Goal: Find specific page/section: Find specific page/section

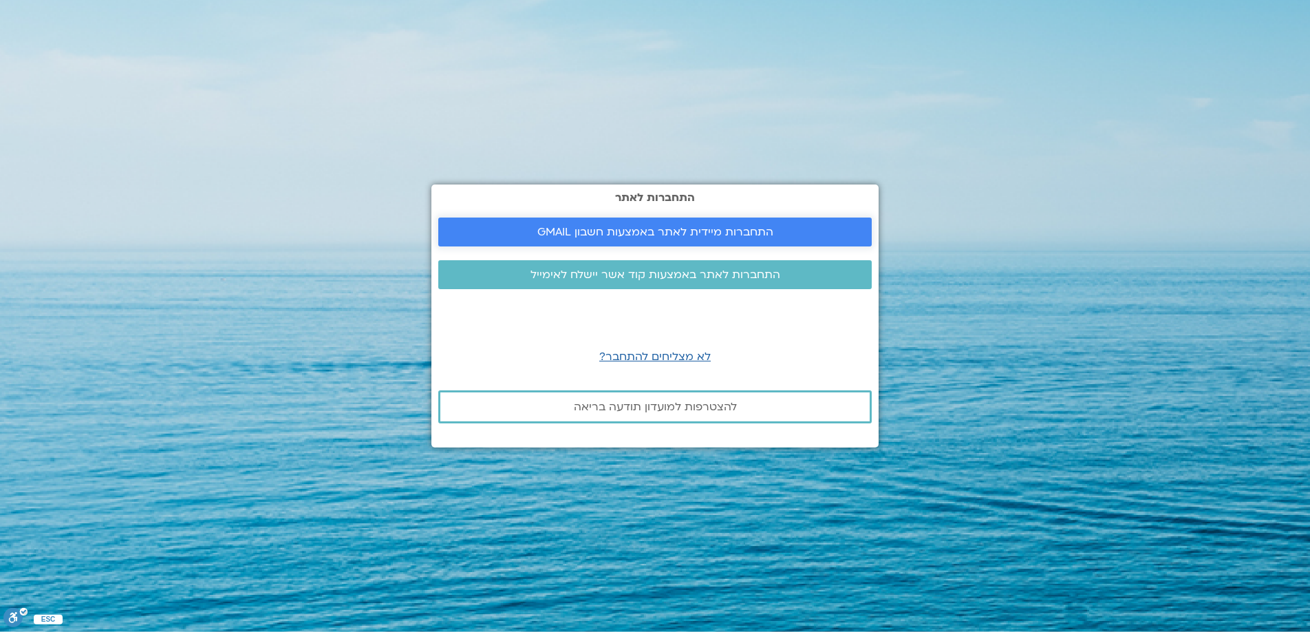
click at [596, 233] on span "התחברות מיידית לאתר באמצעות חשבון GMAIL" at bounding box center [655, 232] width 236 height 12
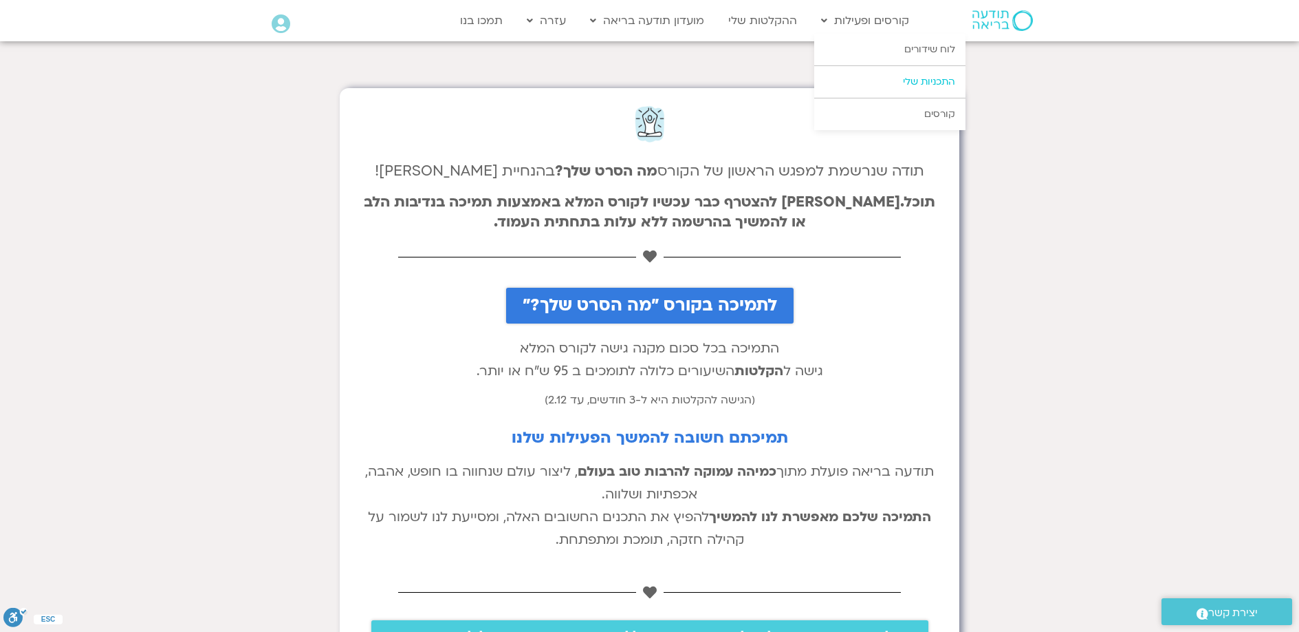
click at [900, 87] on link "התכניות שלי" at bounding box center [889, 82] width 151 height 32
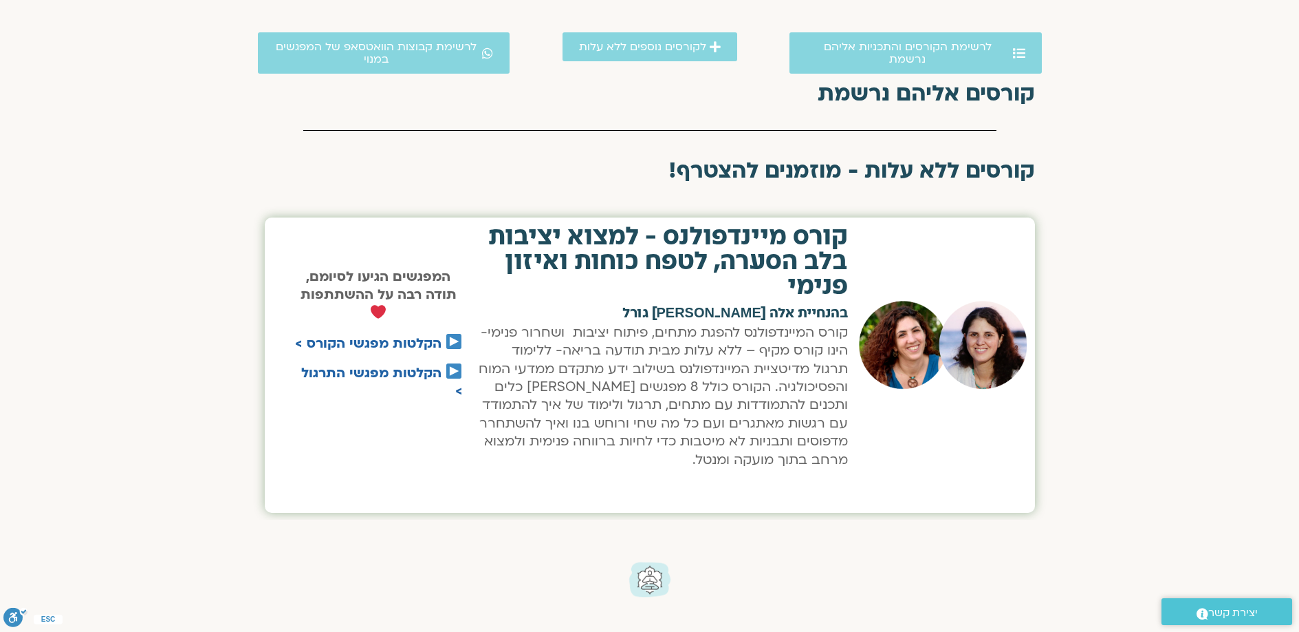
scroll to position [206, 0]
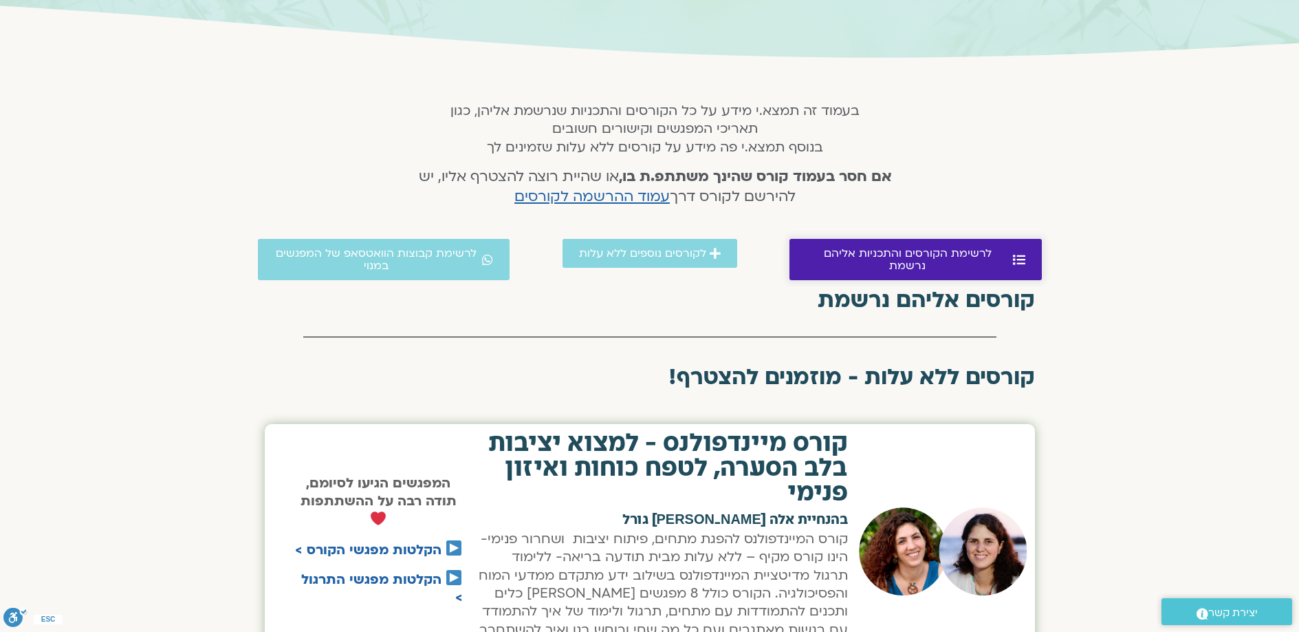
click at [889, 250] on span "לרשימת הקורסים והתכניות אליהם נרשמת" at bounding box center [908, 259] width 204 height 25
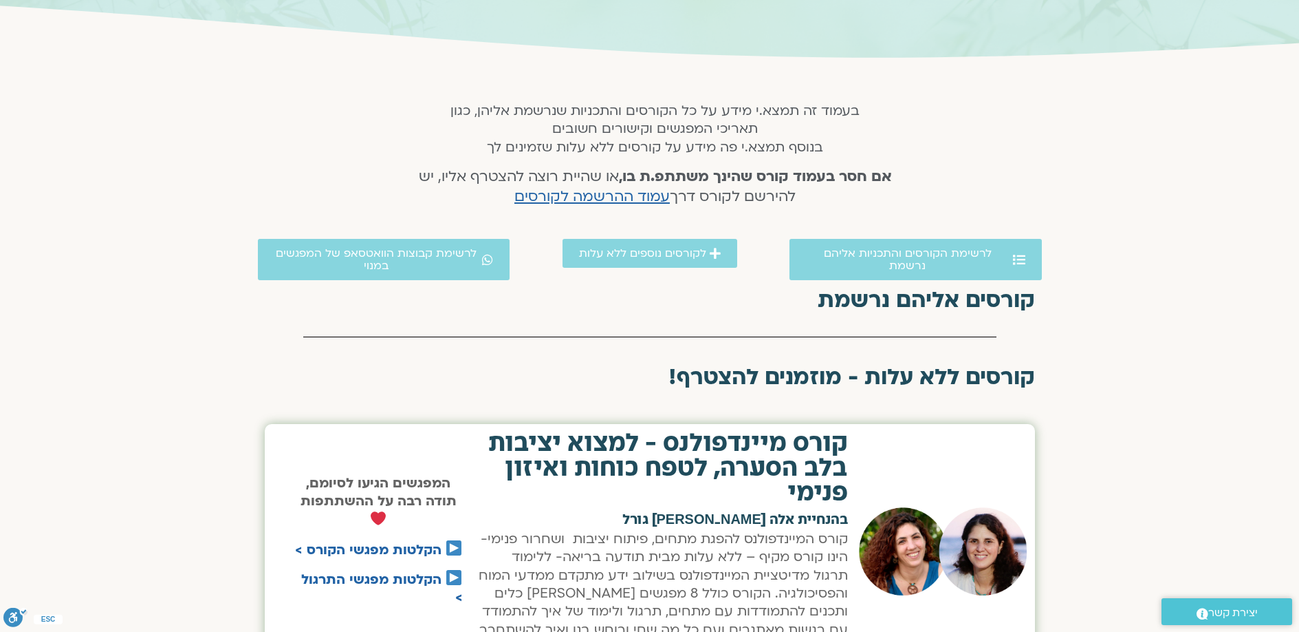
scroll to position [490, 0]
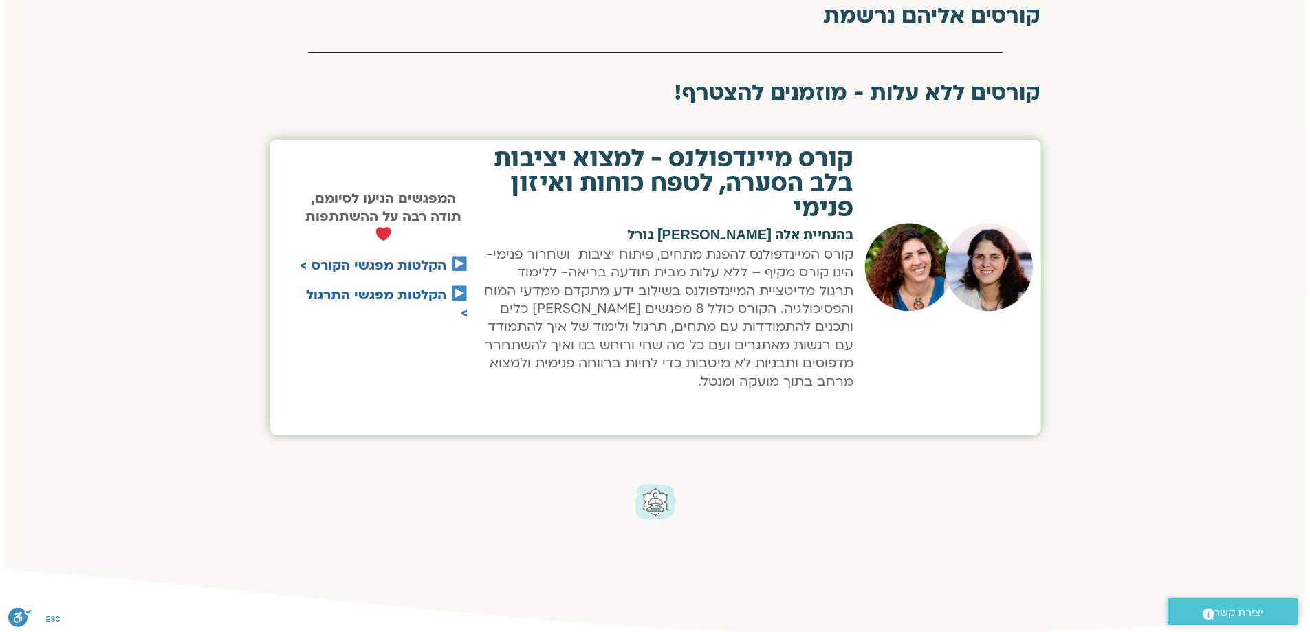
scroll to position [206, 0]
